Goal: Information Seeking & Learning: Learn about a topic

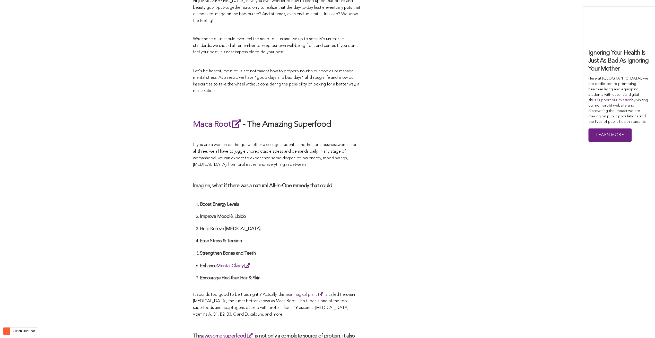
scroll to position [938, 0]
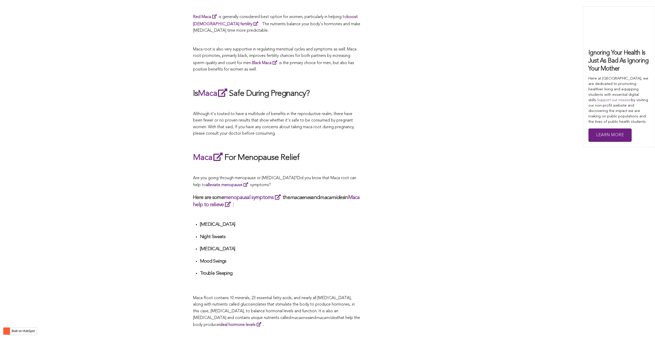
click at [324, 175] on p "Are you going through menopause or [MEDICAL_DATA]? Did you know that Maca root …" at bounding box center [276, 182] width 167 height 14
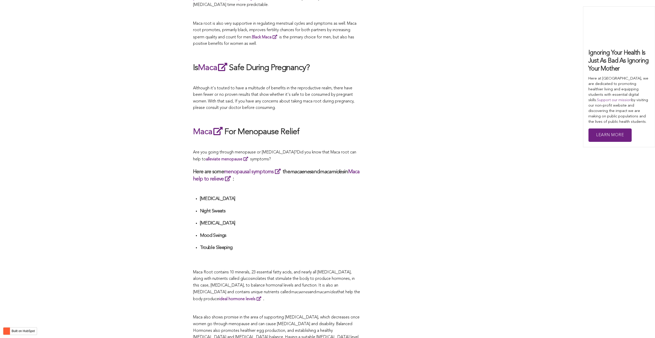
scroll to position [909, 0]
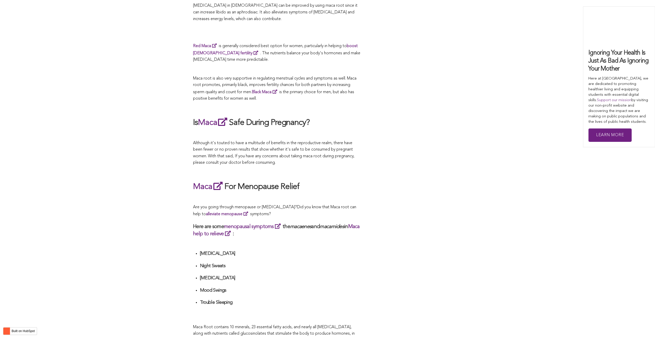
click at [440, 169] on div "CONTRIBUTORS [PERSON_NAME] Share this What Are The Health Benefits of Maca For …" at bounding box center [327, 203] width 269 height 1813
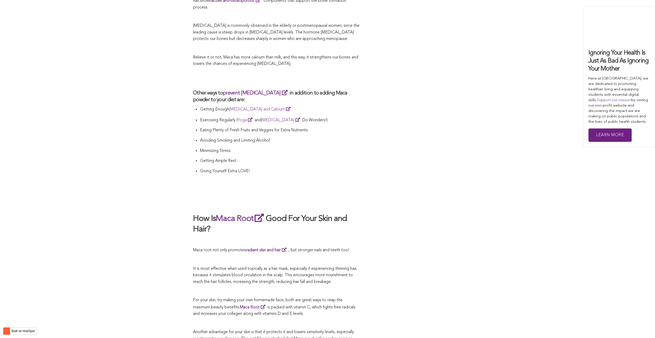
scroll to position [1070, 0]
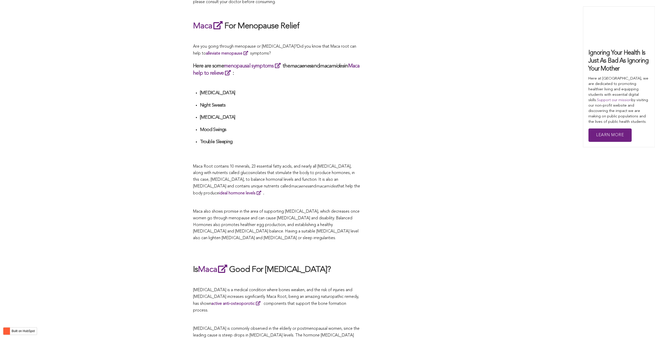
click at [240, 169] on span "Maca Root contains 10 minerals, 23 essential fatty acids, and nearly all [MEDIC…" at bounding box center [274, 176] width 162 height 24
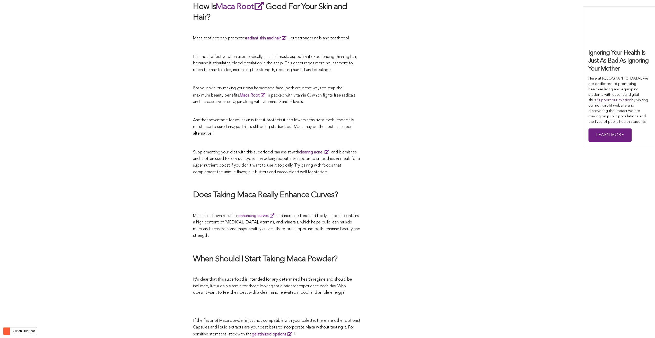
scroll to position [1965, 0]
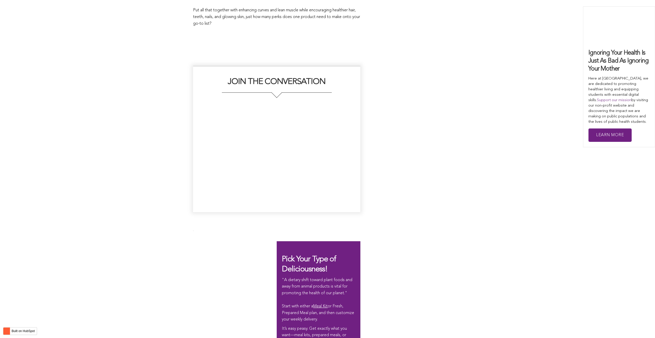
click at [353, 169] on div at bounding box center [276, 158] width 157 height 103
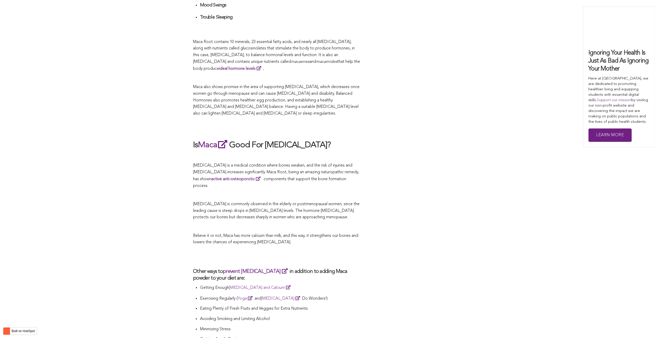
click at [336, 169] on p "[MEDICAL_DATA] is a medical condition where bones weaken, and the risk of injur…" at bounding box center [276, 175] width 167 height 27
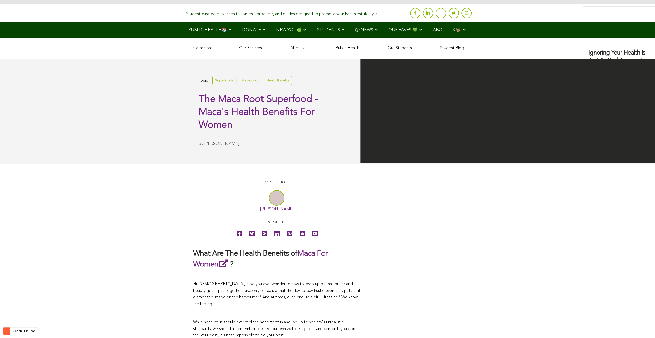
scroll to position [1124, 0]
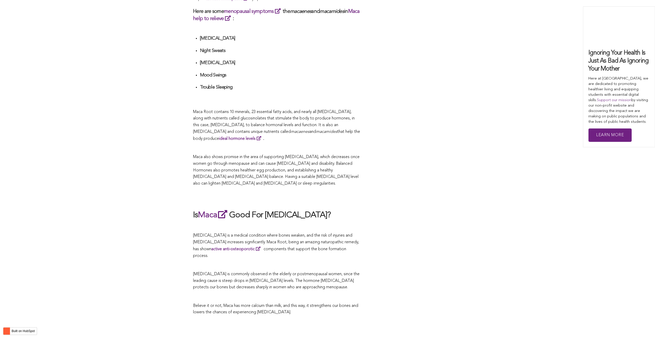
click at [342, 145] on p at bounding box center [276, 148] width 167 height 7
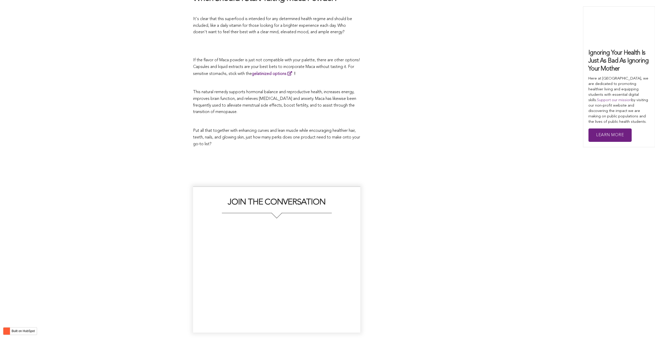
scroll to position [1401, 0]
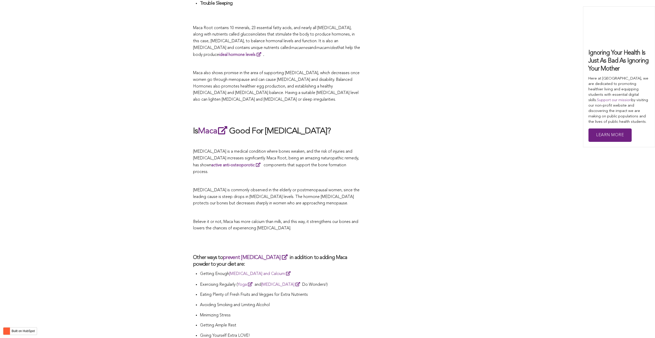
click at [350, 178] on p at bounding box center [276, 181] width 167 height 7
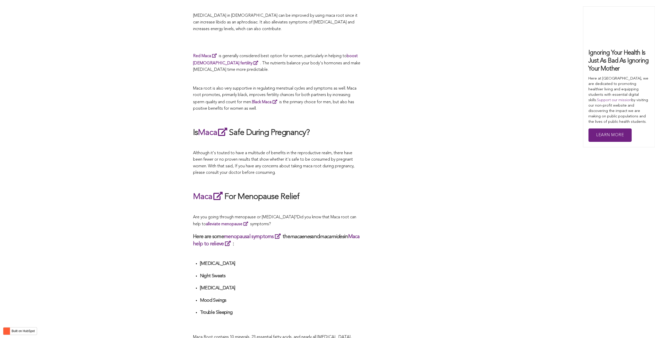
scroll to position [1381, 0]
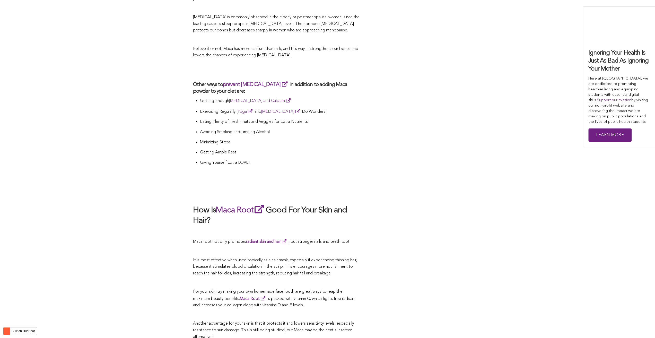
click at [291, 108] on p "Exercising Regularly ( Yoga and [MEDICAL_DATA] Do Wonders!)" at bounding box center [280, 111] width 161 height 7
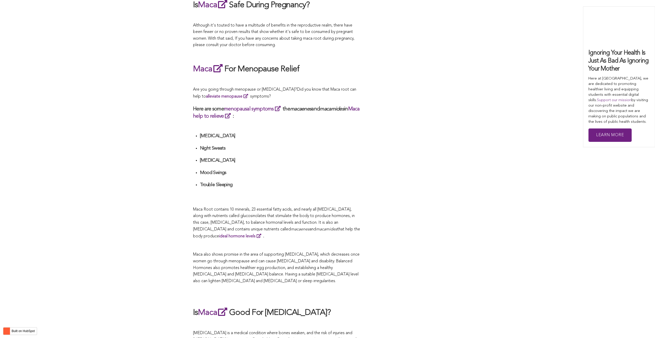
click at [268, 170] on h4 "Mood Swings" at bounding box center [280, 173] width 161 height 6
